Goal: Navigation & Orientation: Find specific page/section

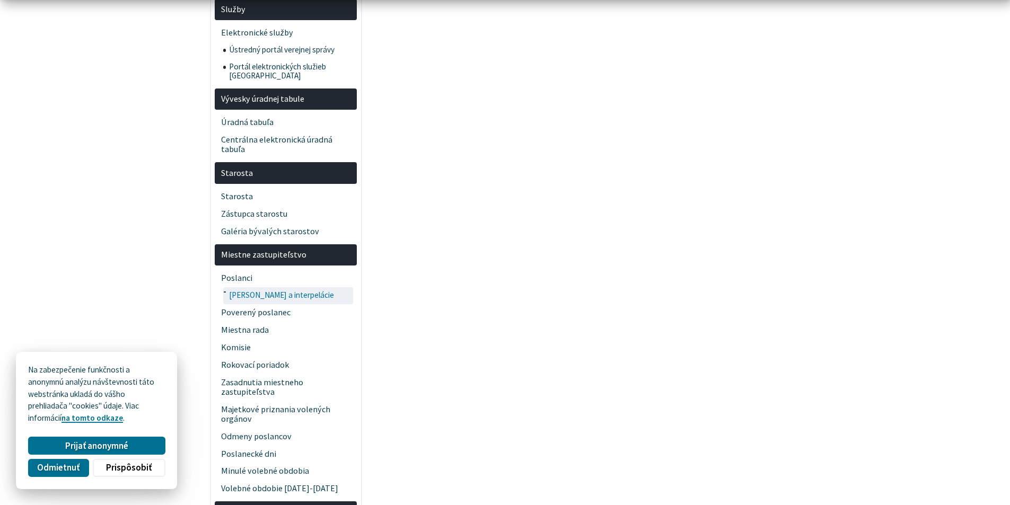
scroll to position [1007, 0]
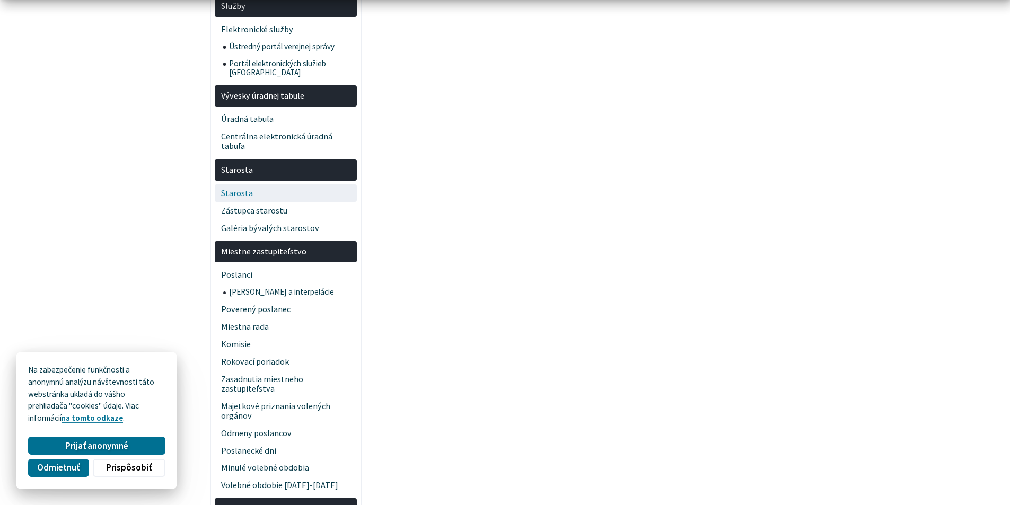
click at [244, 187] on span "Starosta" at bounding box center [286, 192] width 130 height 17
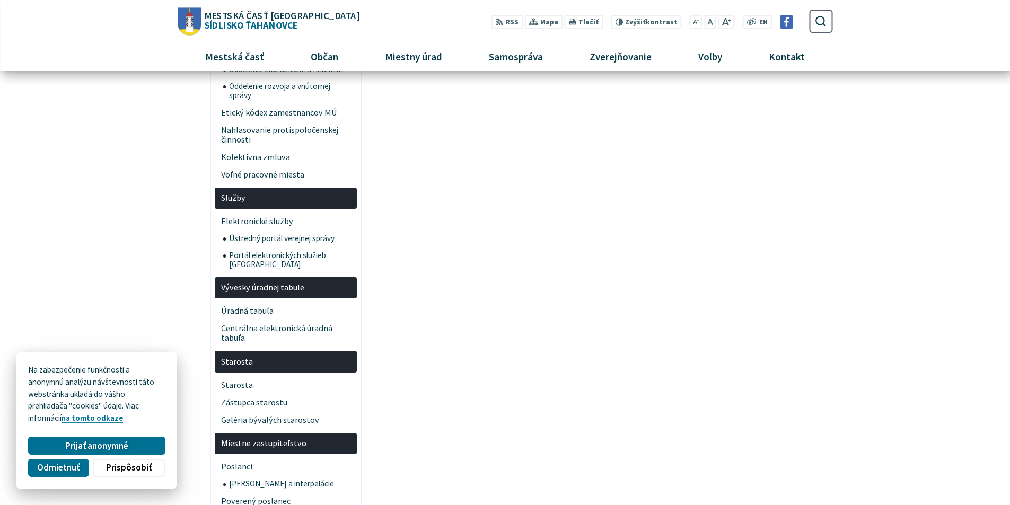
scroll to position [795, 0]
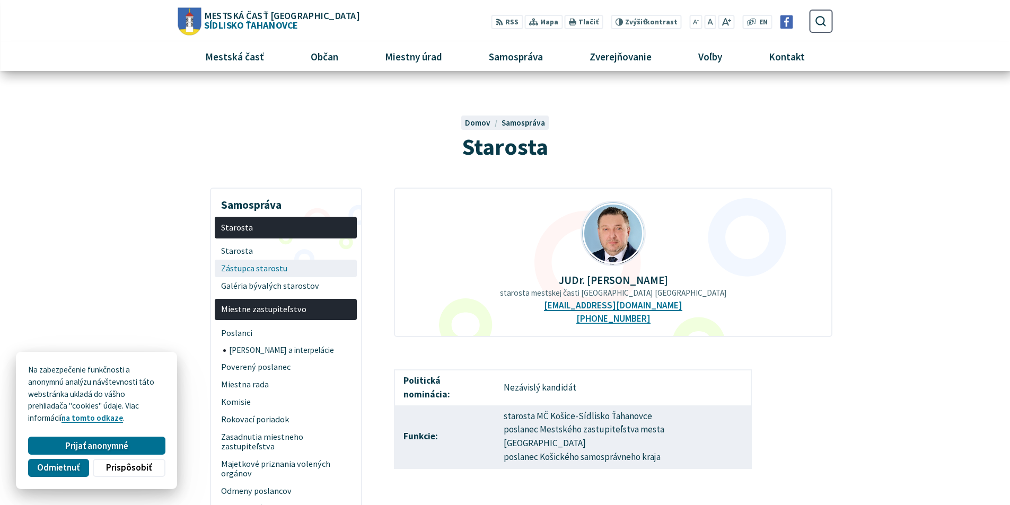
click at [262, 270] on span "Zástupca starostu" at bounding box center [286, 268] width 130 height 17
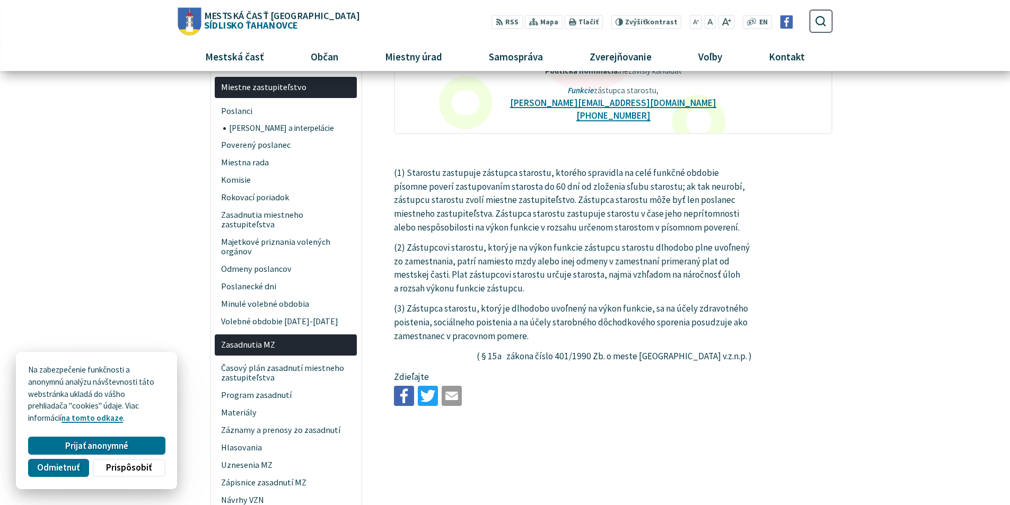
scroll to position [106, 0]
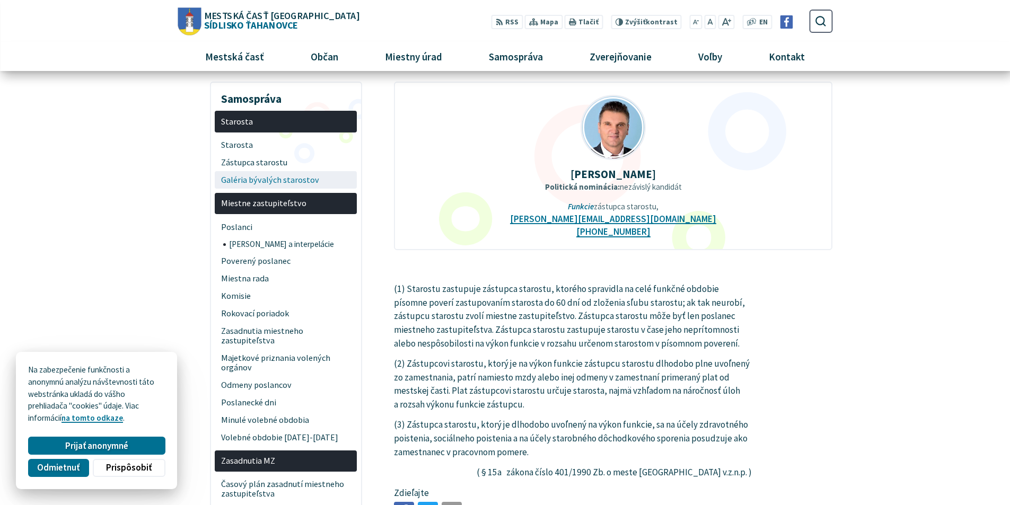
click at [287, 184] on span "Galéria bývalých starostov" at bounding box center [286, 179] width 130 height 17
